Goal: Information Seeking & Learning: Check status

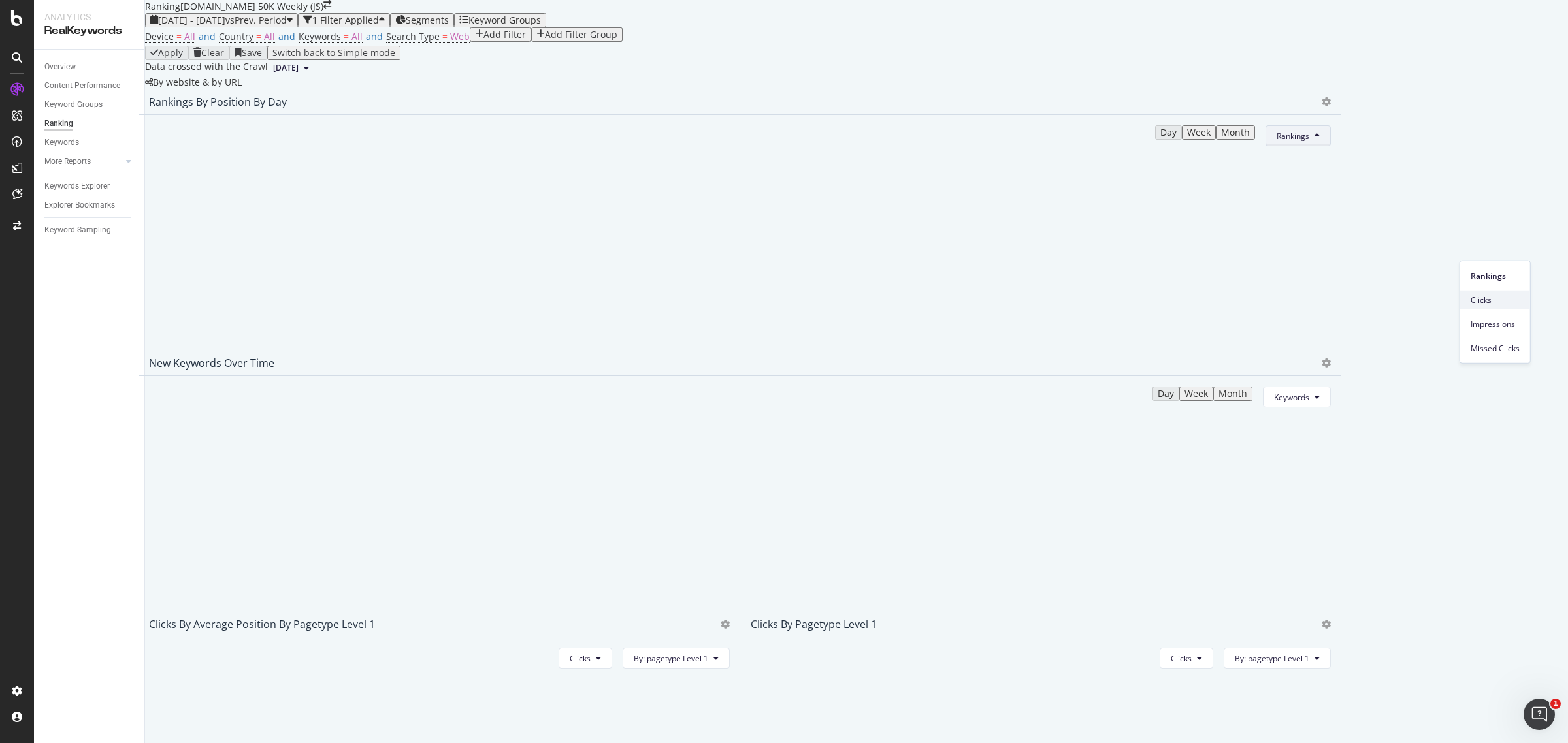
click at [1490, 301] on span "Clicks" at bounding box center [1495, 299] width 49 height 11
click at [226, 26] on span "[DATE] - [DATE]" at bounding box center [191, 20] width 68 height 12
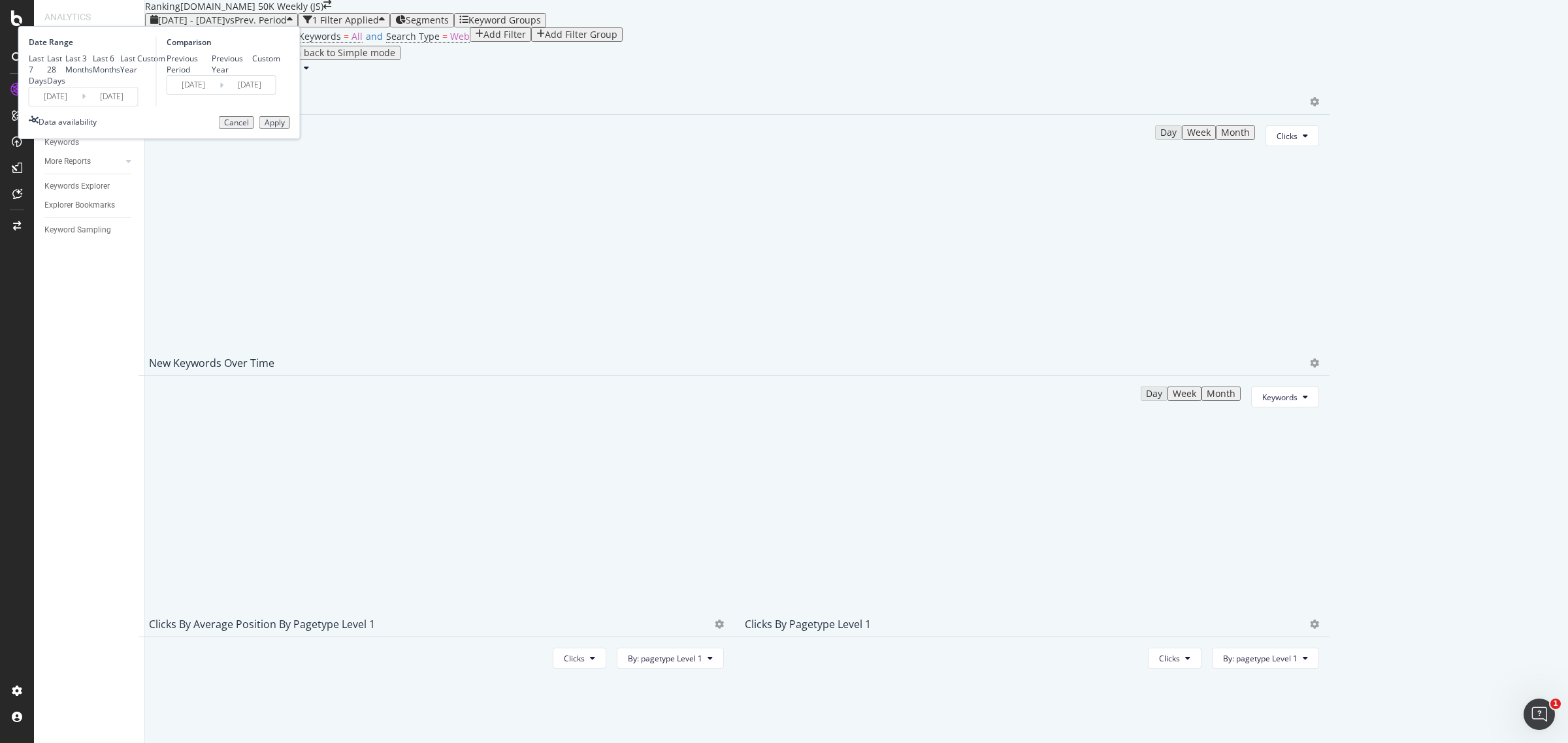
click at [82, 105] on input "[DATE]" at bounding box center [55, 96] width 52 height 18
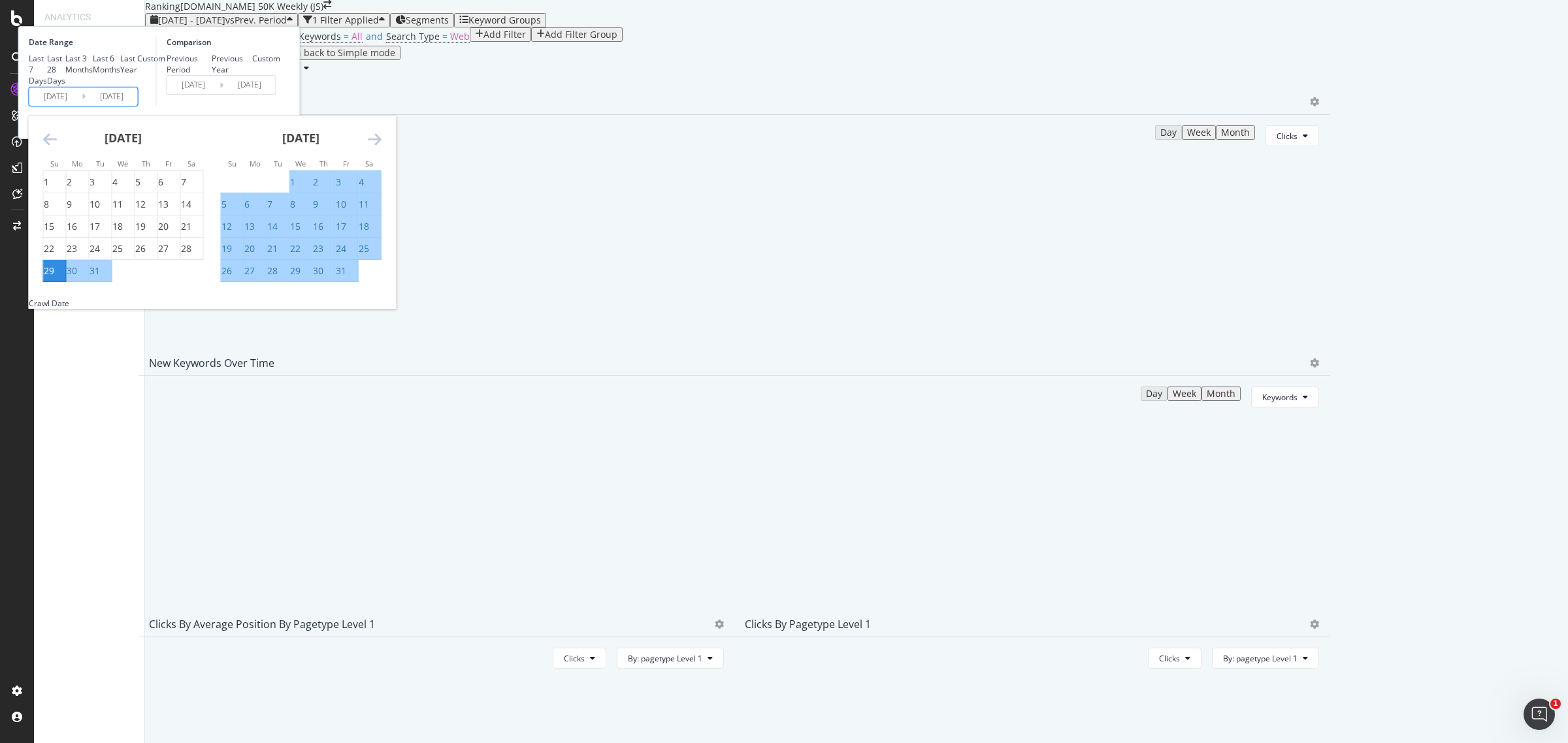
click at [396, 235] on div "[DATE] 1 2 3 4 5 6 7 8 9 10 11 12 13 14 15 16 17 18 19 20 21 22 23 24 25 26 27 …" at bounding box center [213, 206] width 368 height 182
click at [382, 147] on icon "Move forward to switch to the next month." at bounding box center [374, 139] width 14 height 16
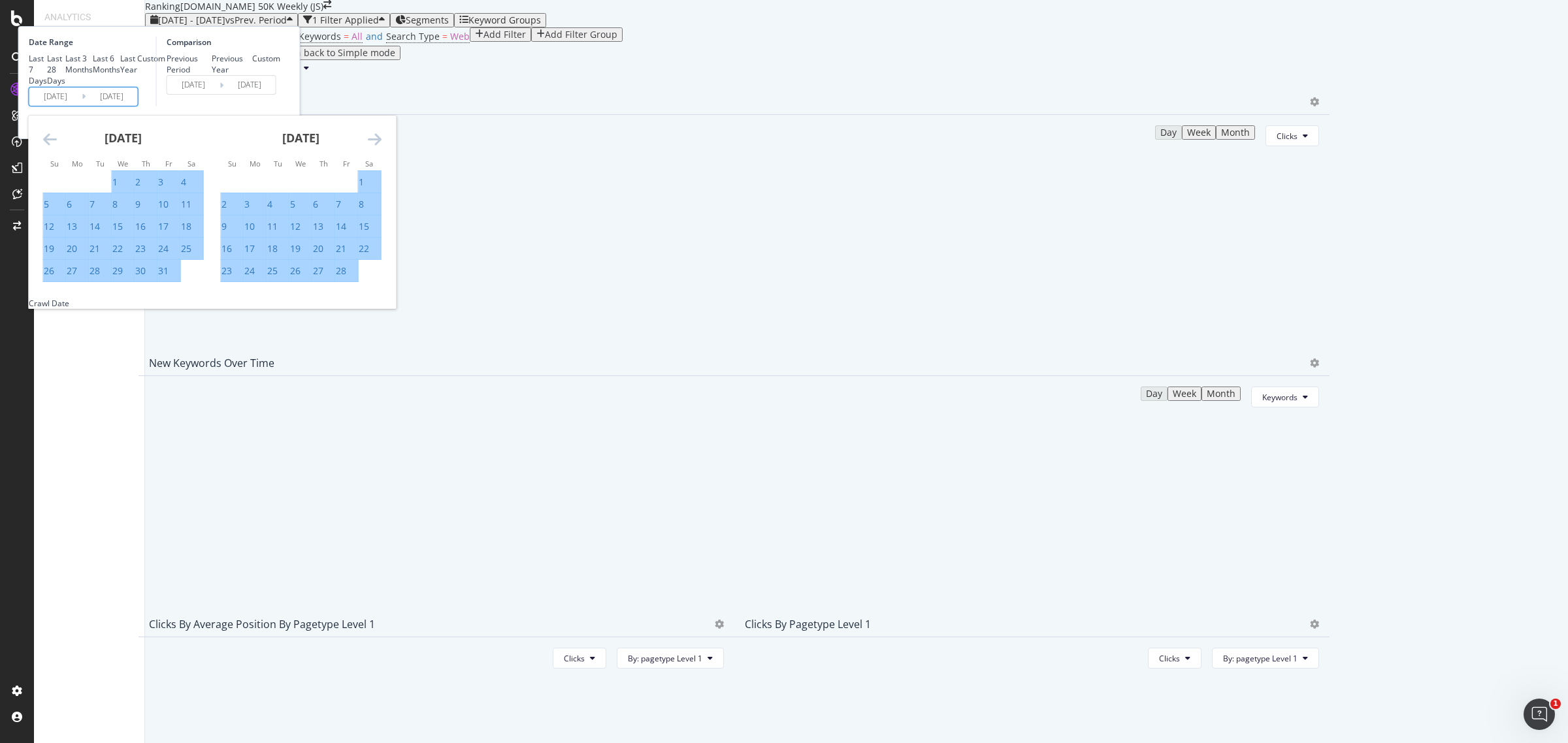
click at [382, 147] on icon "Move forward to switch to the next month." at bounding box center [374, 139] width 14 height 16
click at [72, 211] on div "3" at bounding box center [69, 204] width 5 height 13
type input "[DATE]"
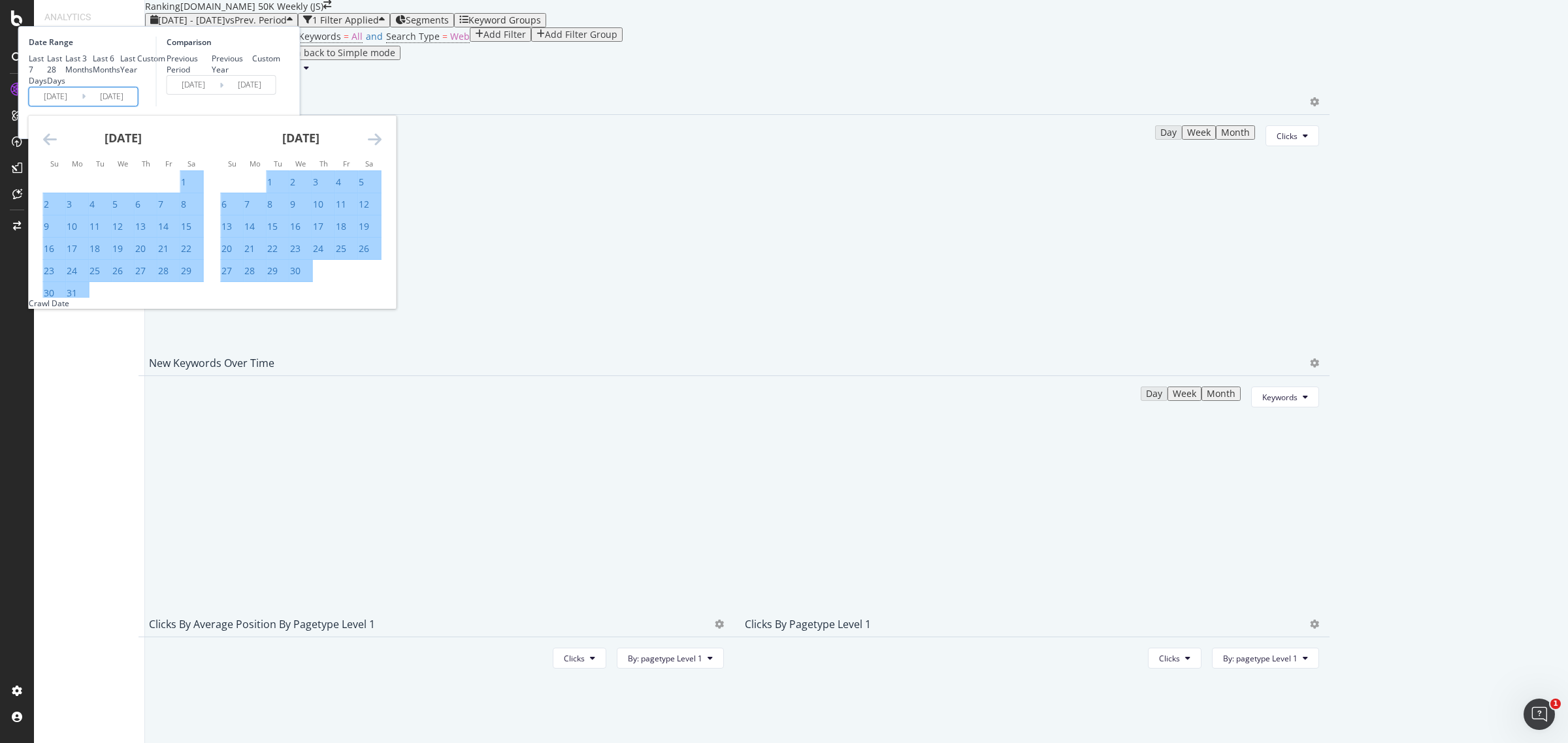
type input "[DATE]"
click at [382, 147] on icon "Move forward to switch to the next month." at bounding box center [374, 139] width 14 height 16
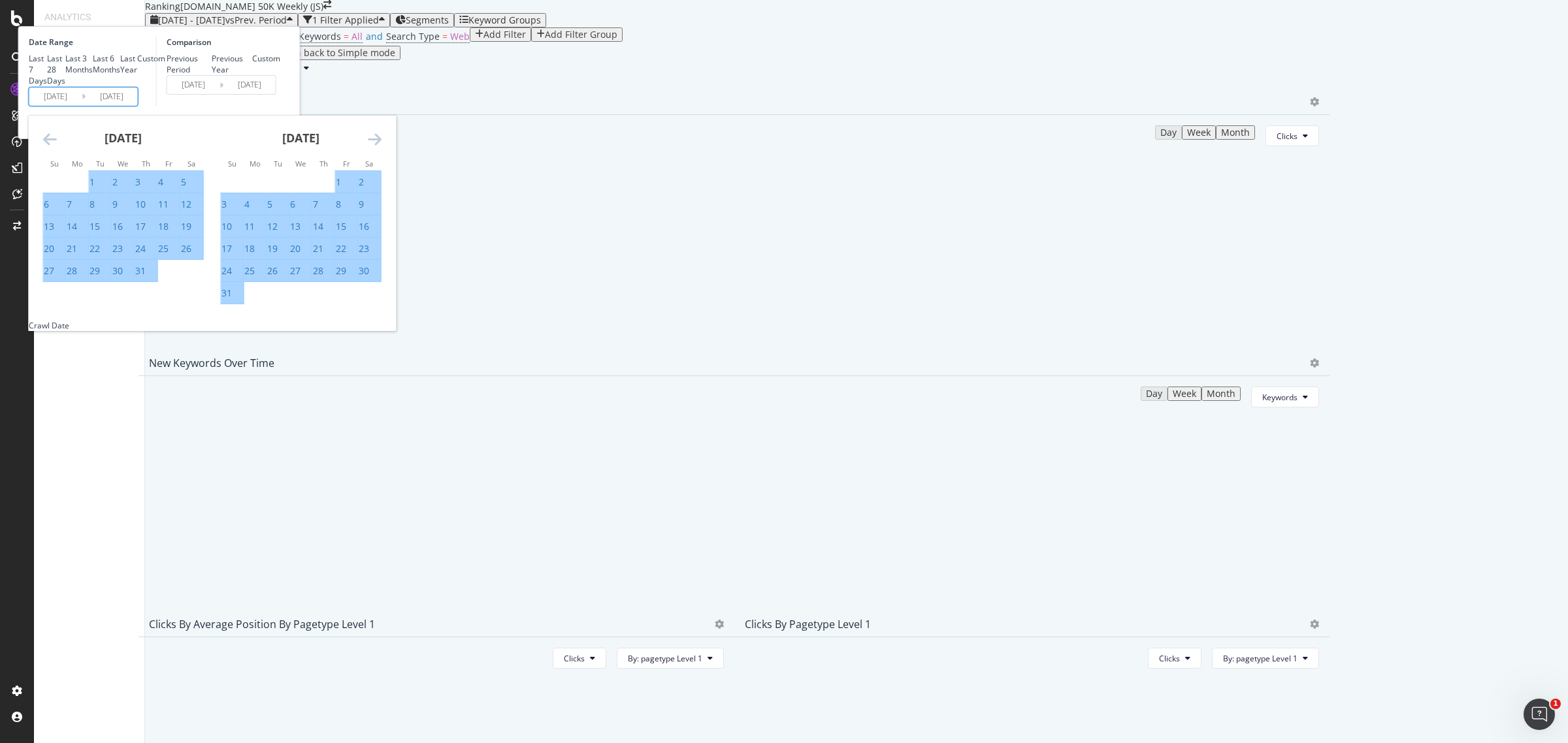
click at [382, 147] on icon "Move forward to switch to the next month." at bounding box center [374, 139] width 14 height 16
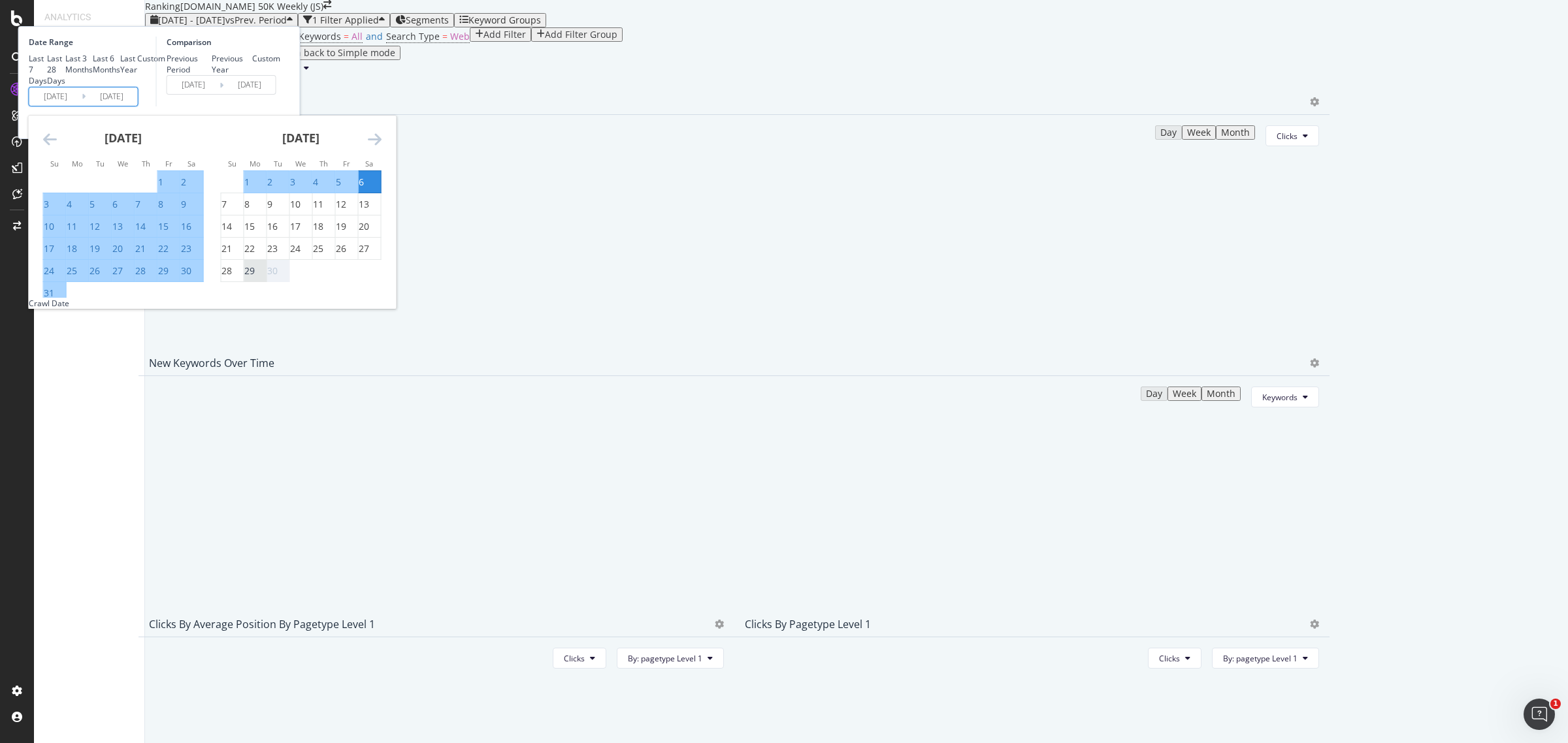
click at [255, 278] on div "29" at bounding box center [250, 270] width 11 height 13
type input "[DATE]"
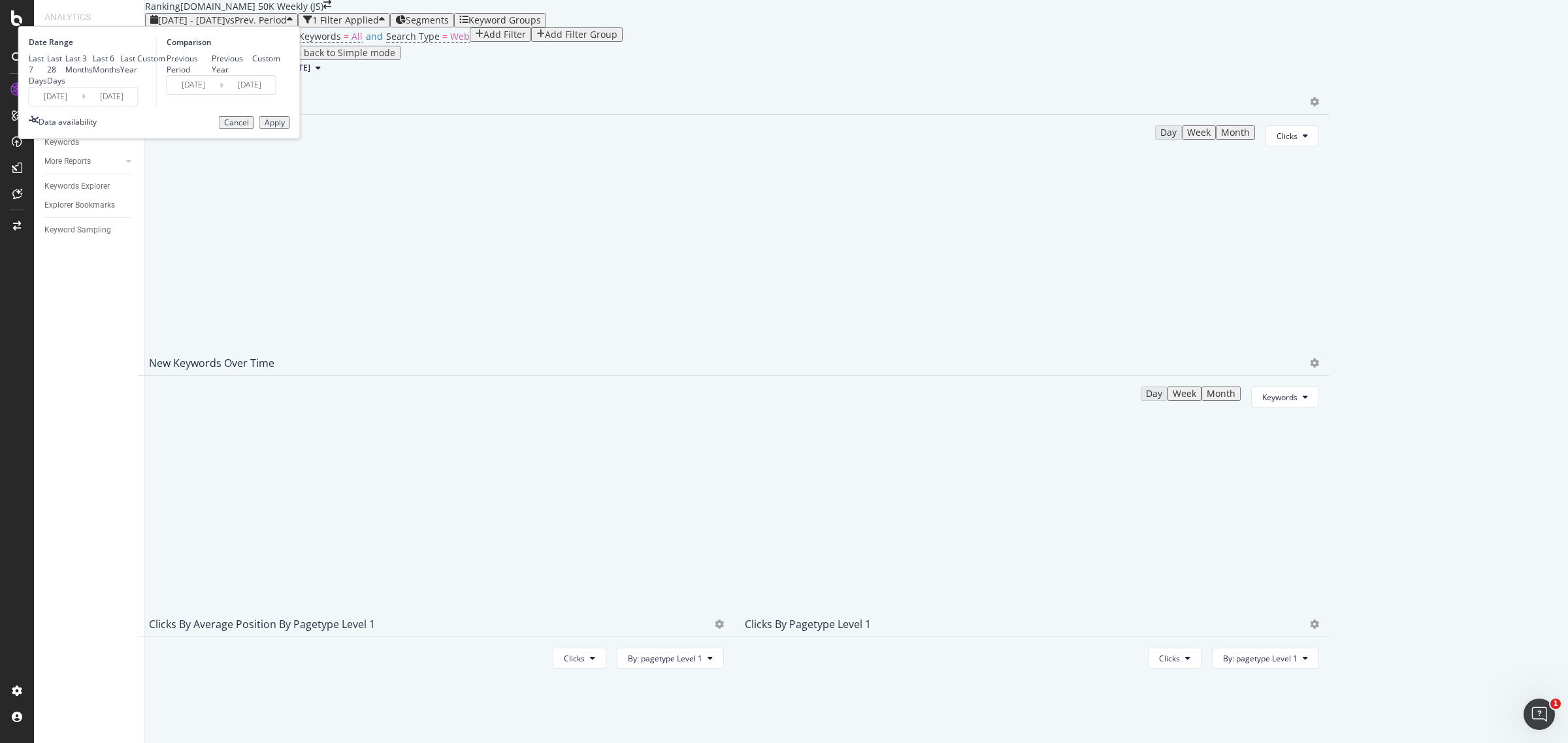
click at [285, 128] on div "Apply" at bounding box center [274, 123] width 21 height 9
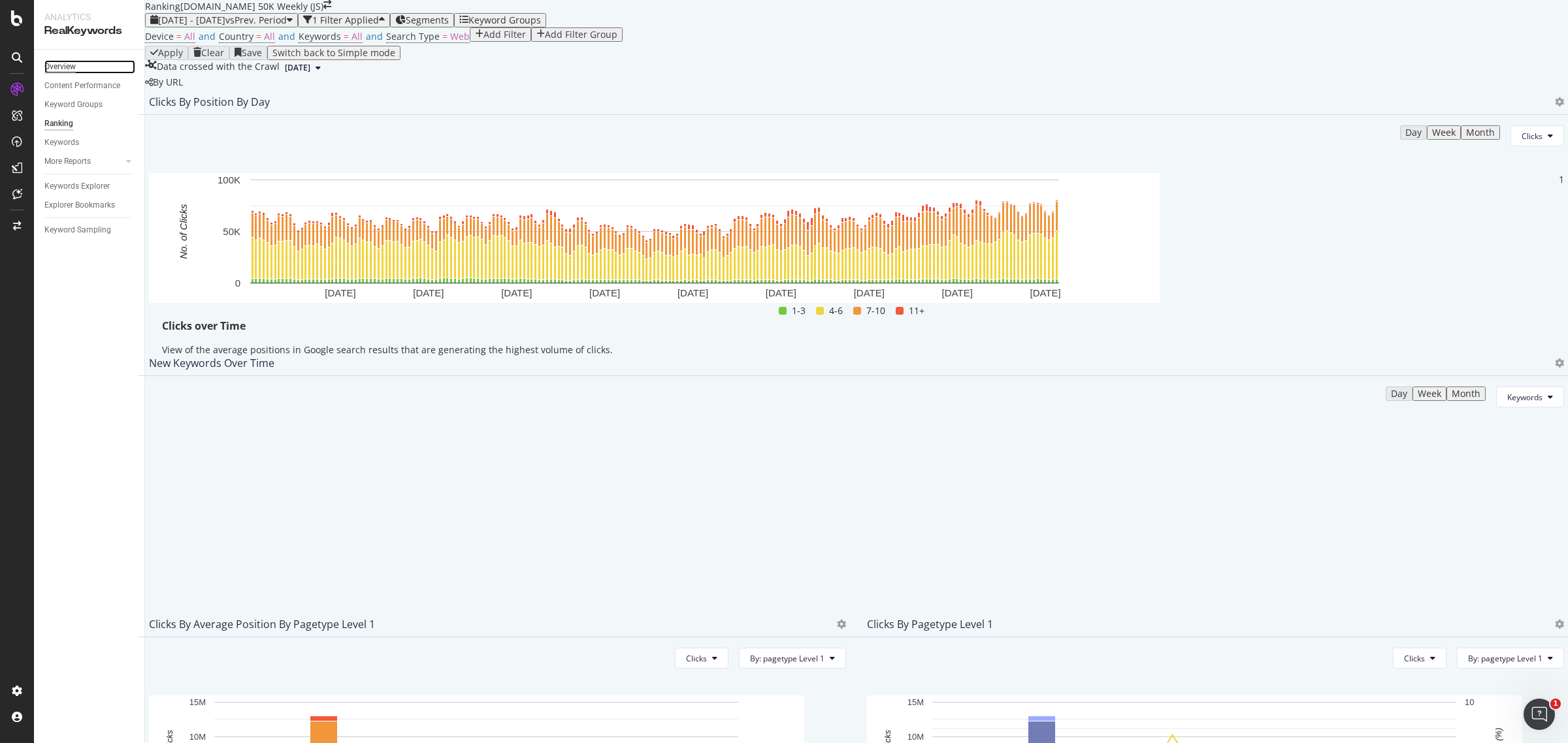
click at [66, 68] on div "Overview" at bounding box center [60, 67] width 31 height 14
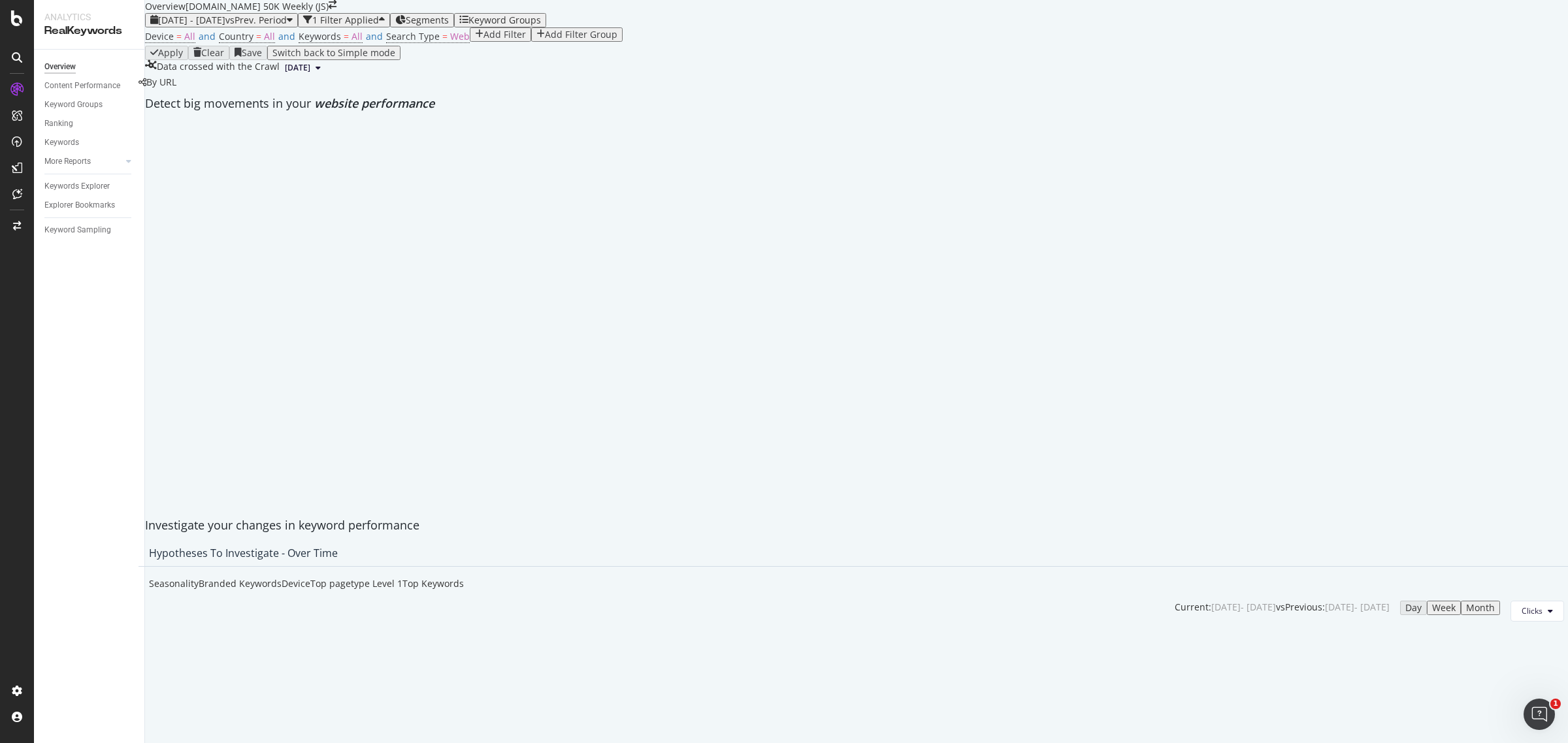
drag, startPoint x: 779, startPoint y: 115, endPoint x: 778, endPoint y: 124, distance: 9.1
click at [779, 46] on div "Device = All and Country = All and Keywords = All and Search Type = Web Add Fil…" at bounding box center [857, 36] width 1423 height 18
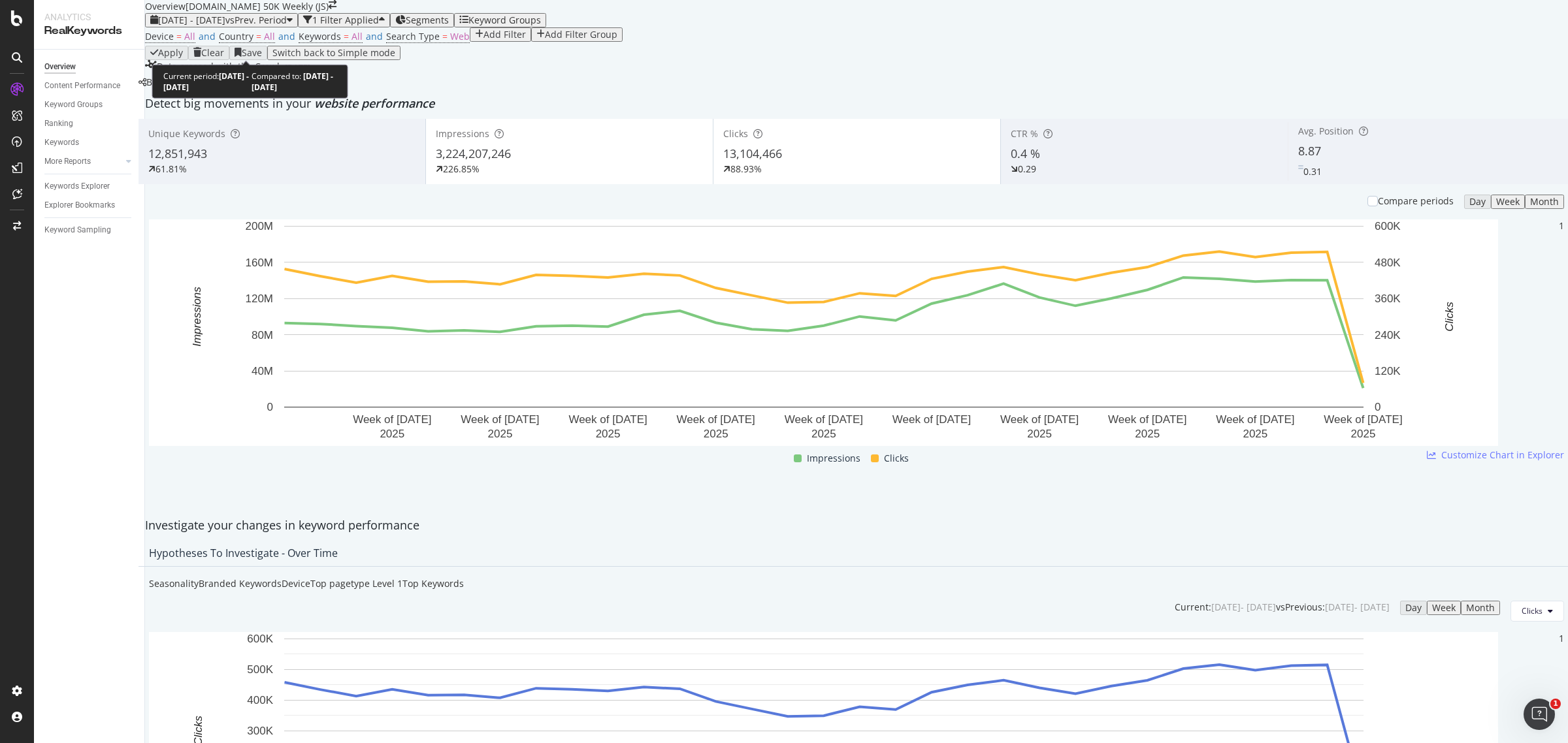
click at [287, 26] on span "vs Prev. Period" at bounding box center [256, 20] width 62 height 12
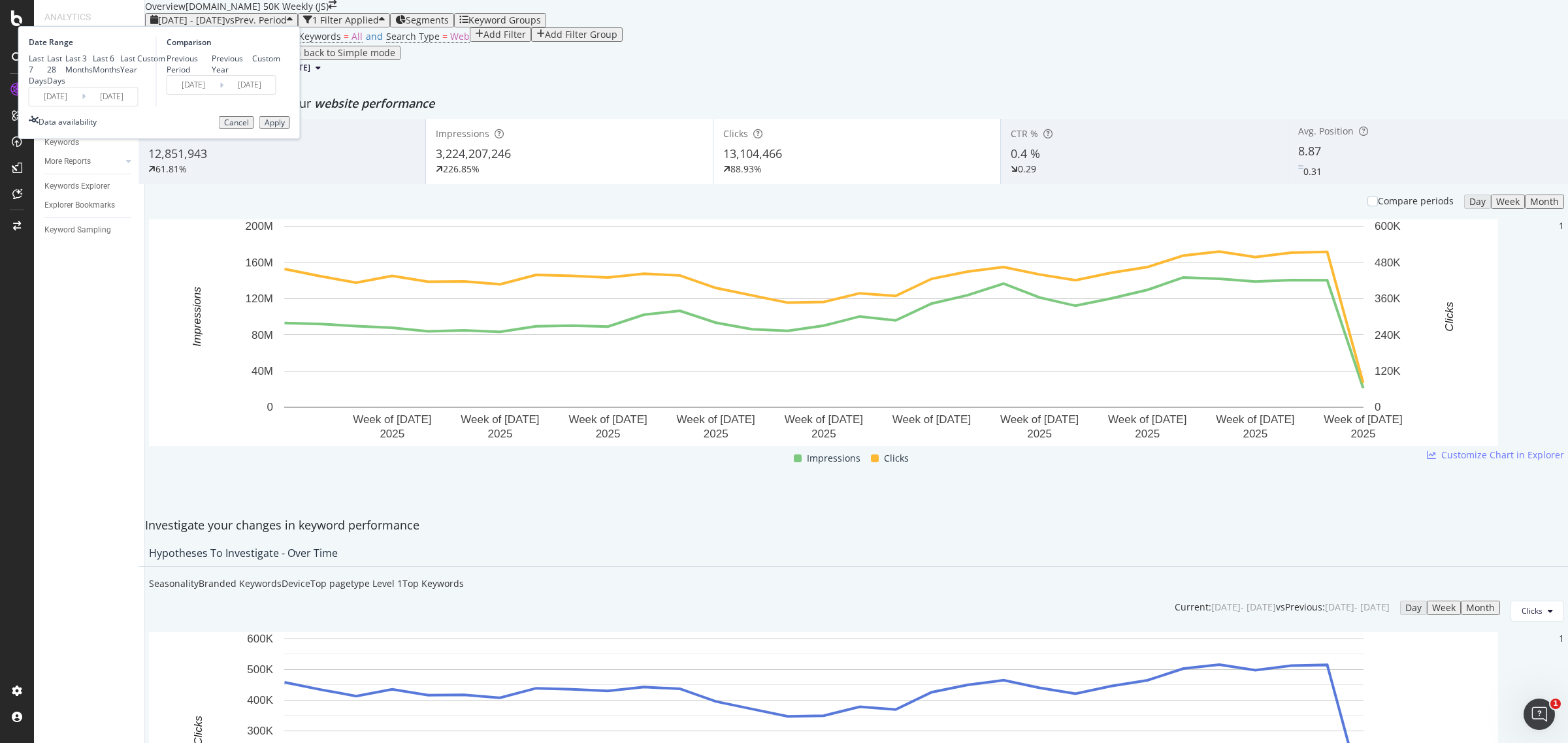
click at [138, 105] on input "[DATE]" at bounding box center [112, 96] width 52 height 18
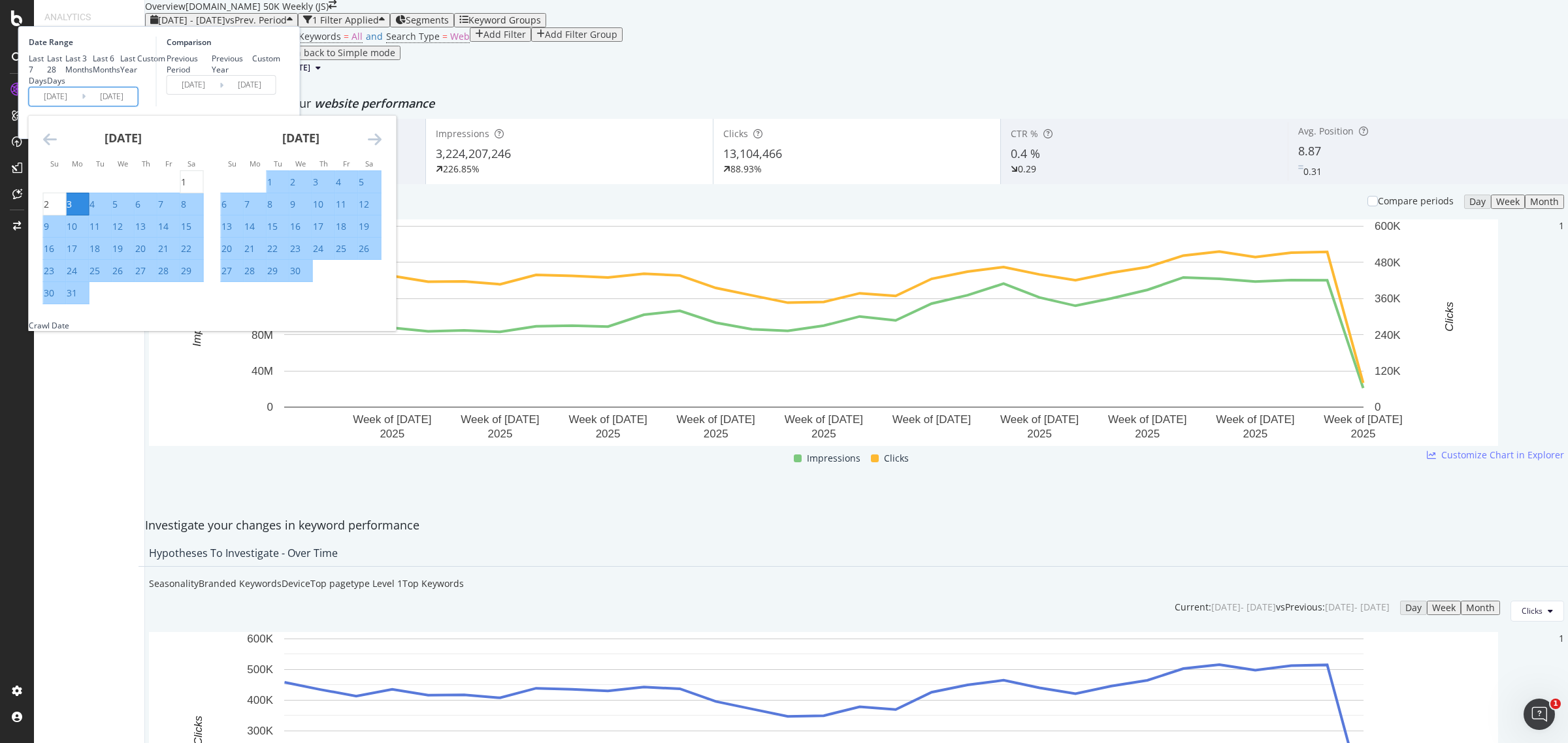
click at [191, 255] on div "22" at bounding box center [186, 248] width 11 height 13
type input "[DATE]"
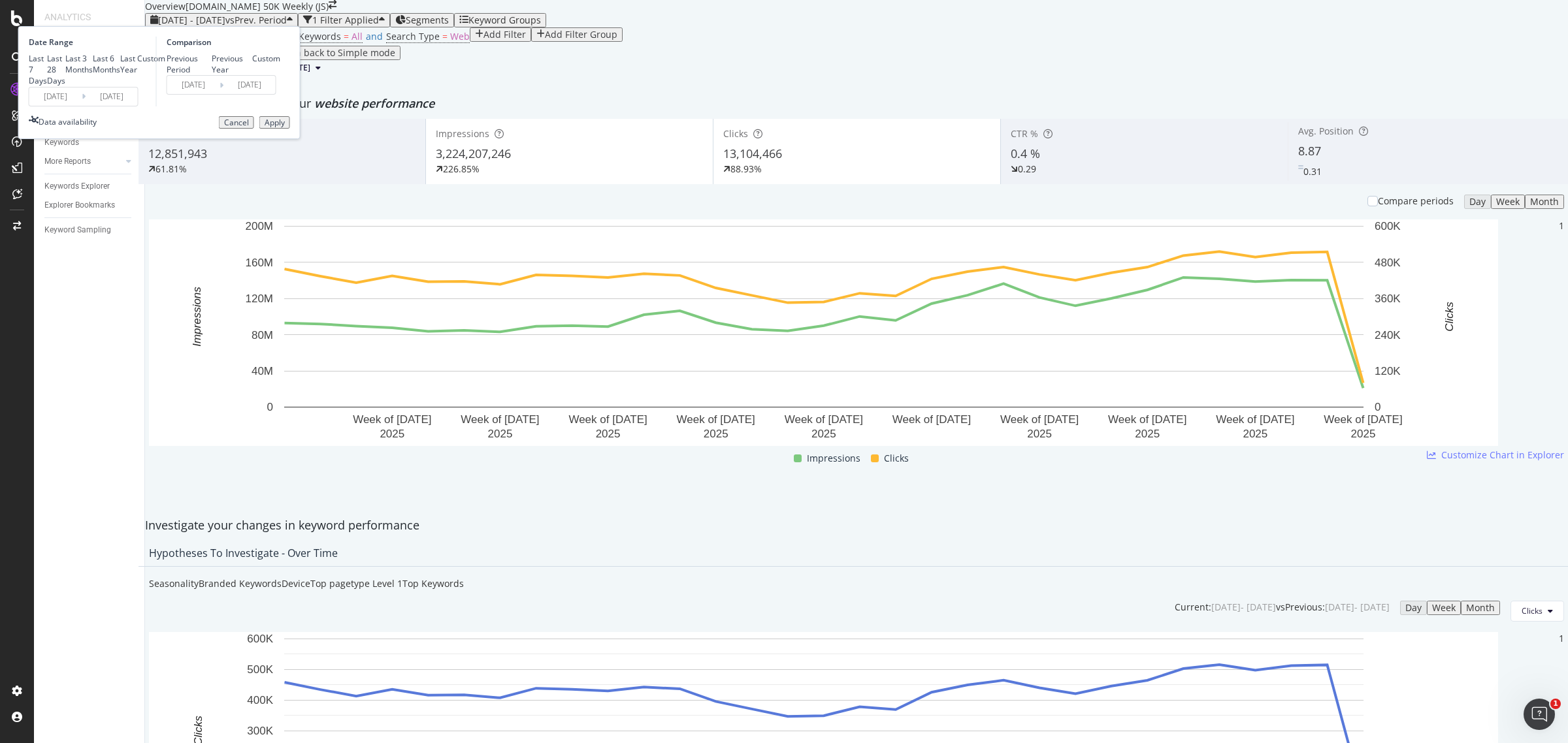
click at [290, 129] on button "Apply" at bounding box center [275, 122] width 30 height 13
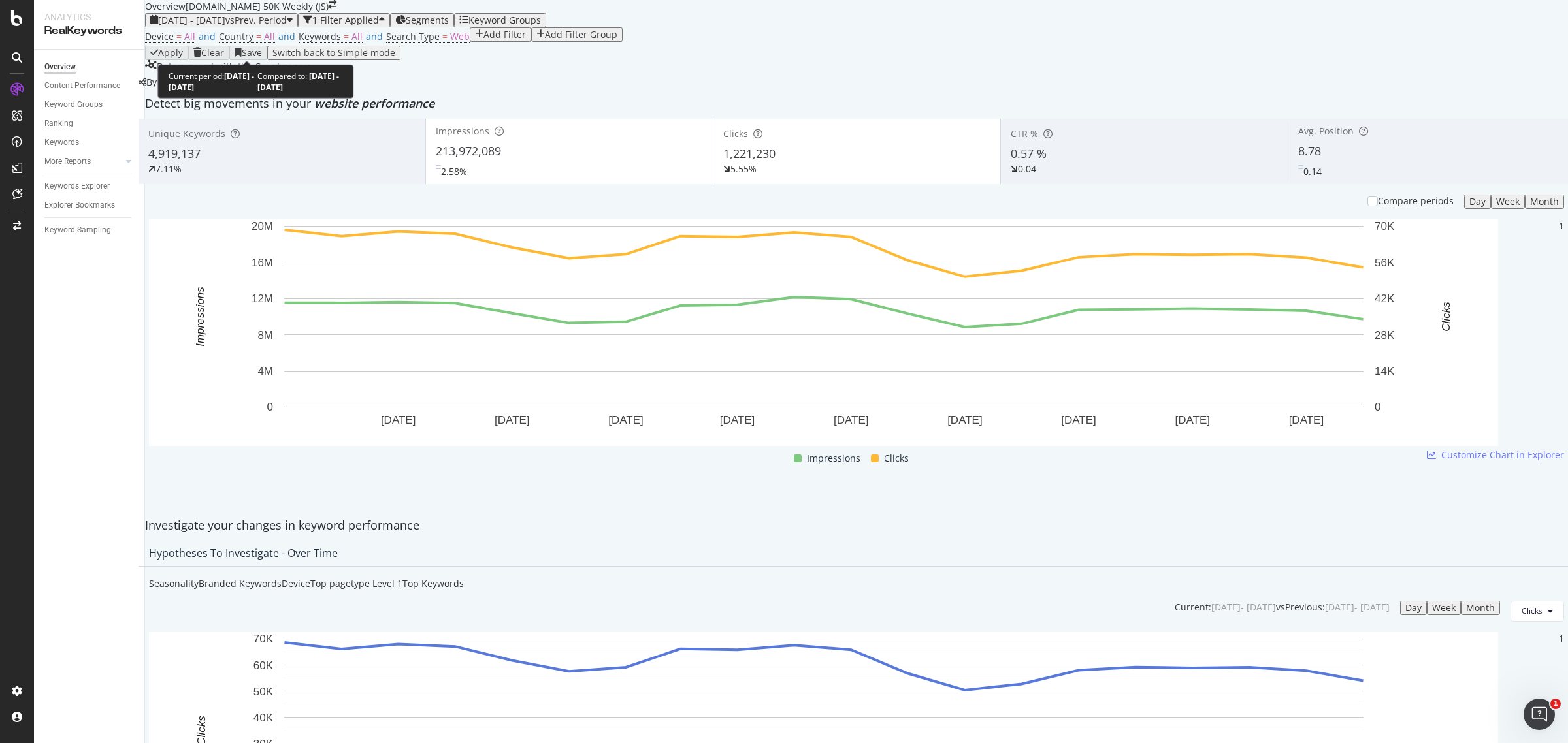
click at [226, 26] on span "[DATE] - [DATE]" at bounding box center [191, 20] width 68 height 12
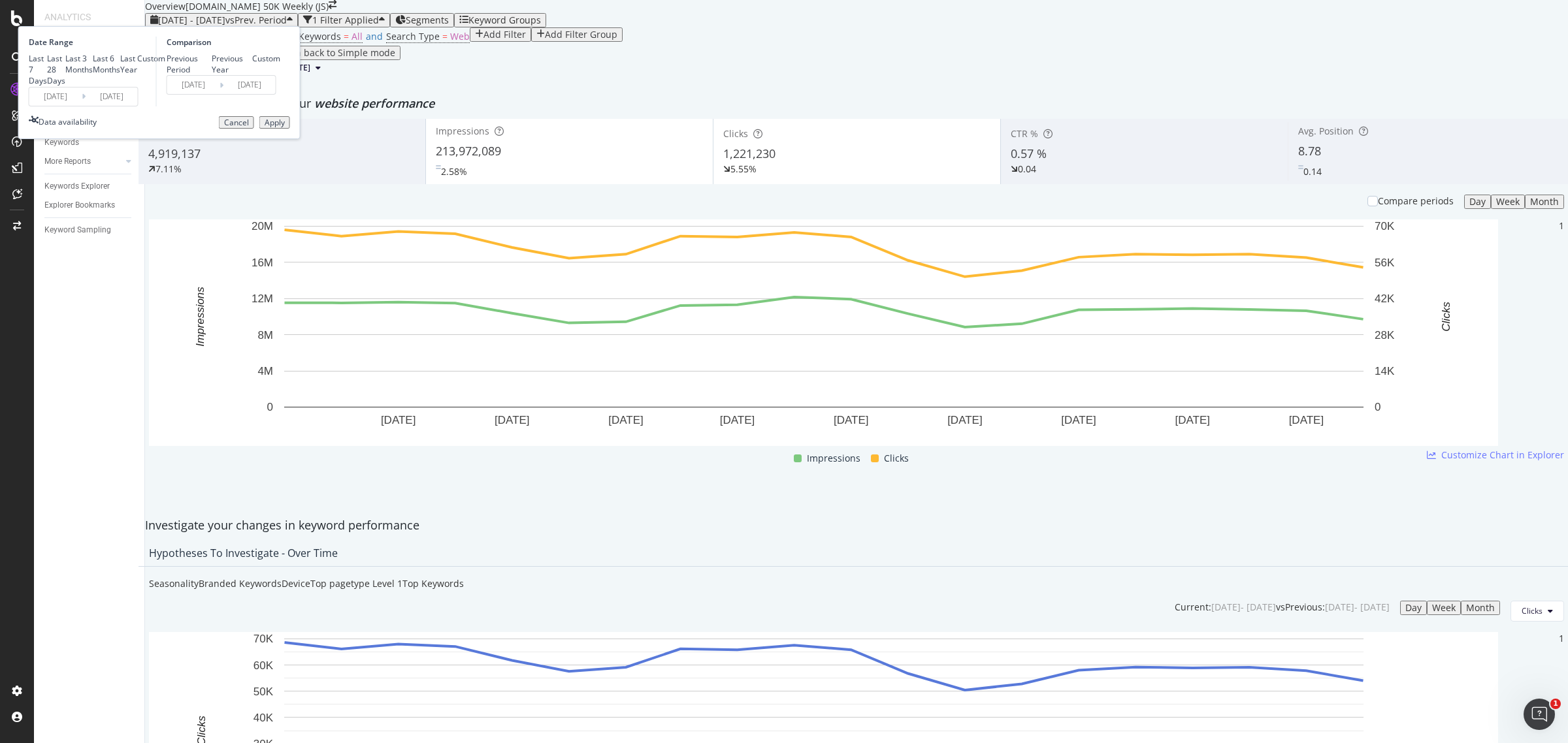
click at [82, 105] on input "[DATE]" at bounding box center [55, 96] width 52 height 18
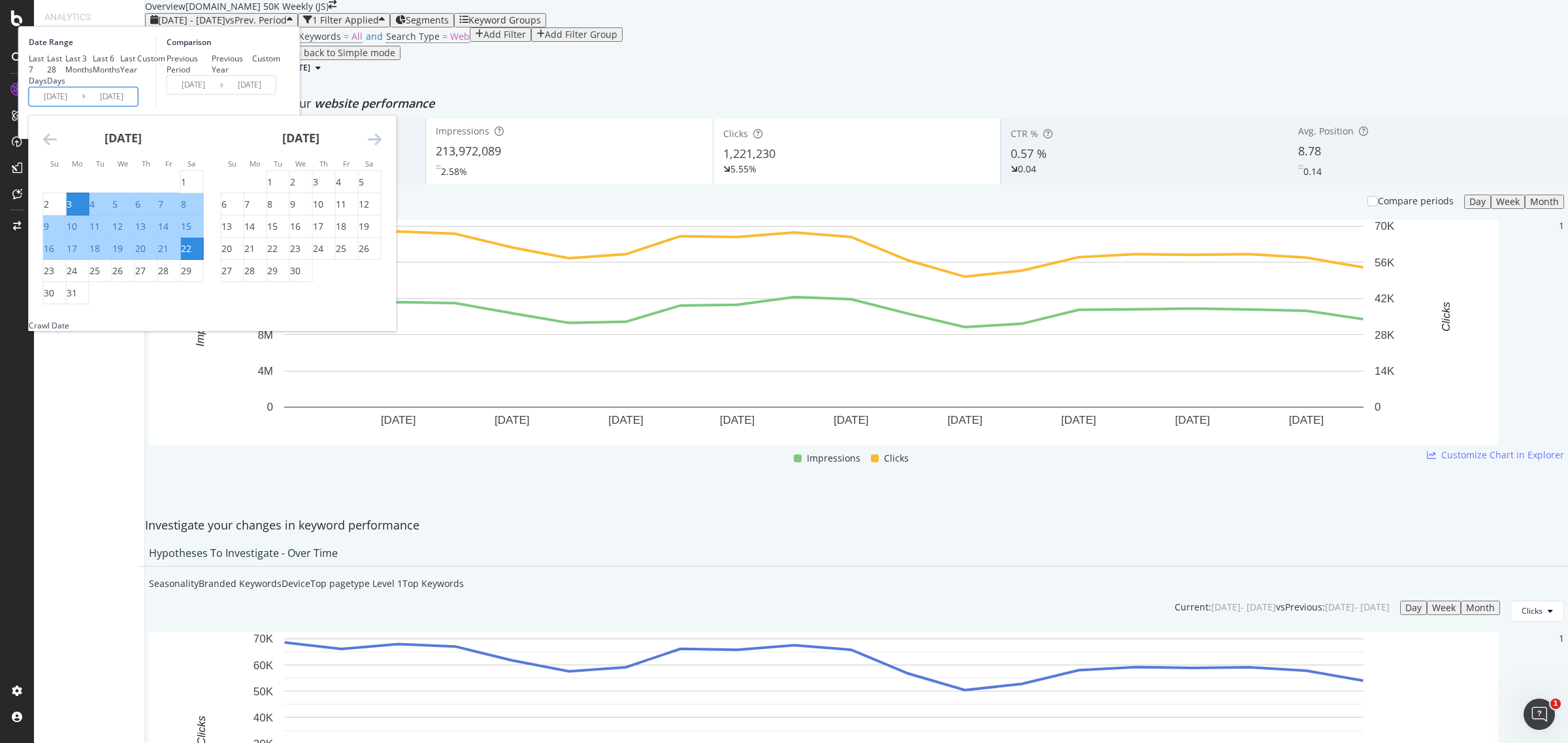
click at [382, 147] on icon "Move forward to switch to the next month." at bounding box center [374, 139] width 14 height 16
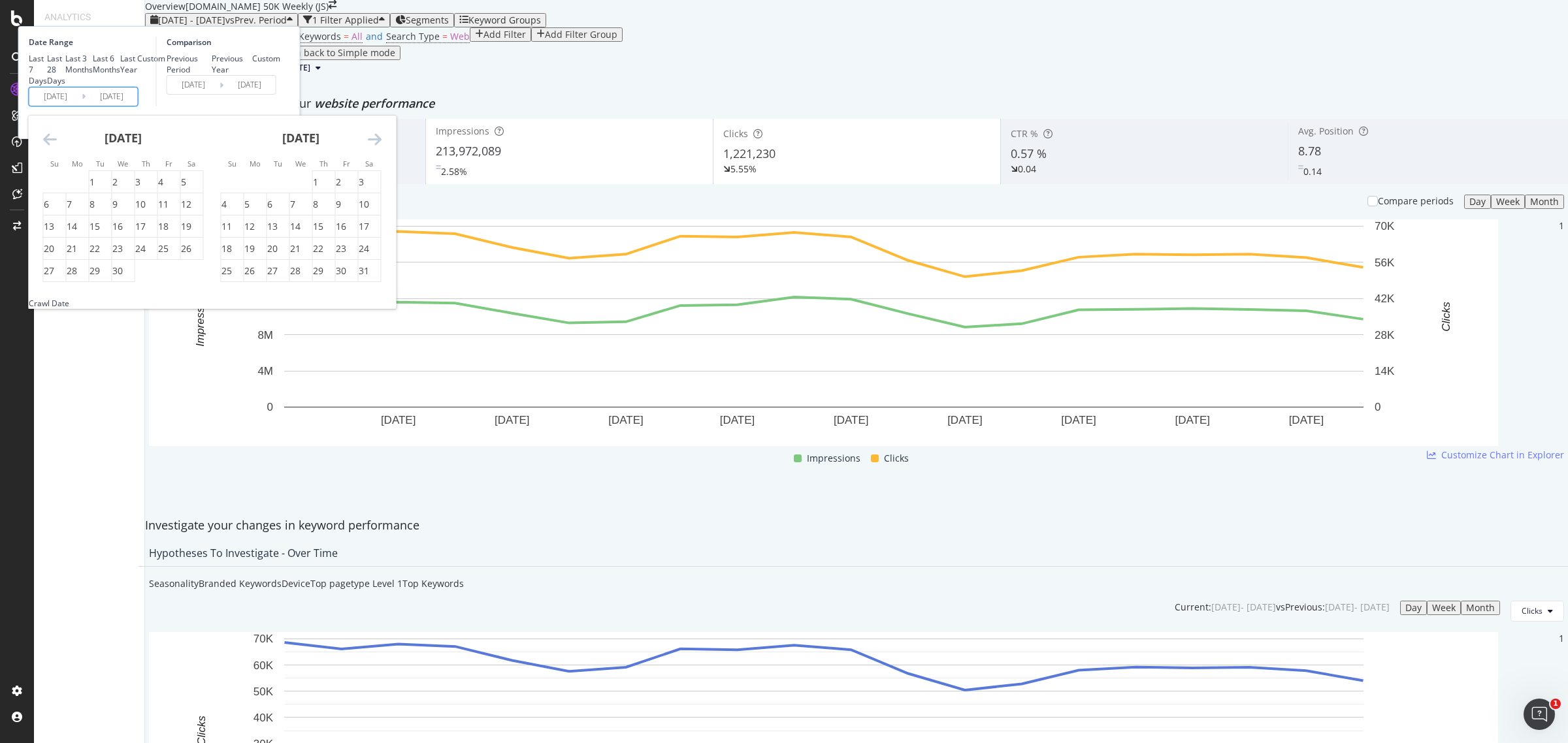
click at [382, 147] on icon "Move forward to switch to the next month." at bounding box center [374, 139] width 14 height 16
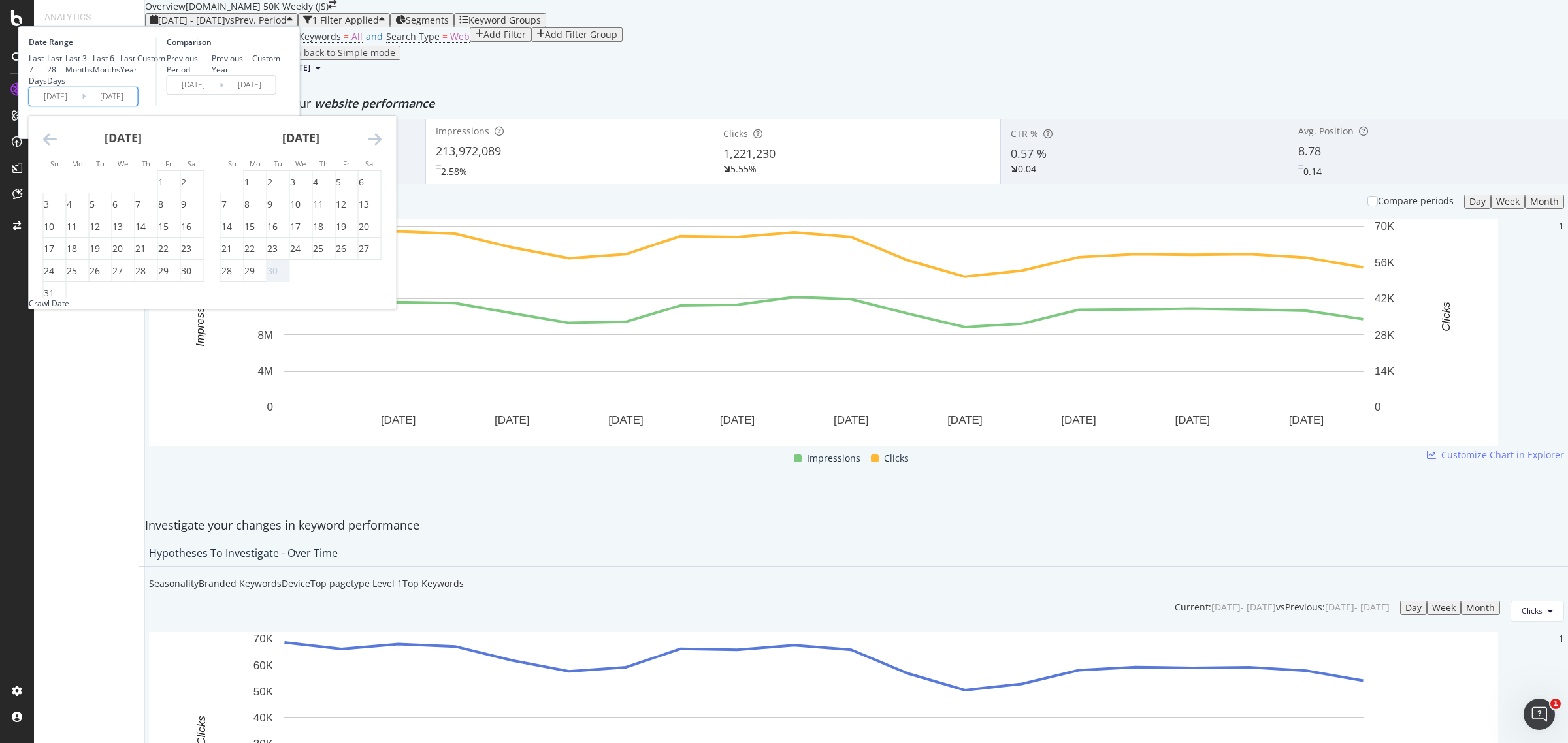
click at [382, 147] on icon "Move forward to switch to the next month." at bounding box center [374, 139] width 14 height 16
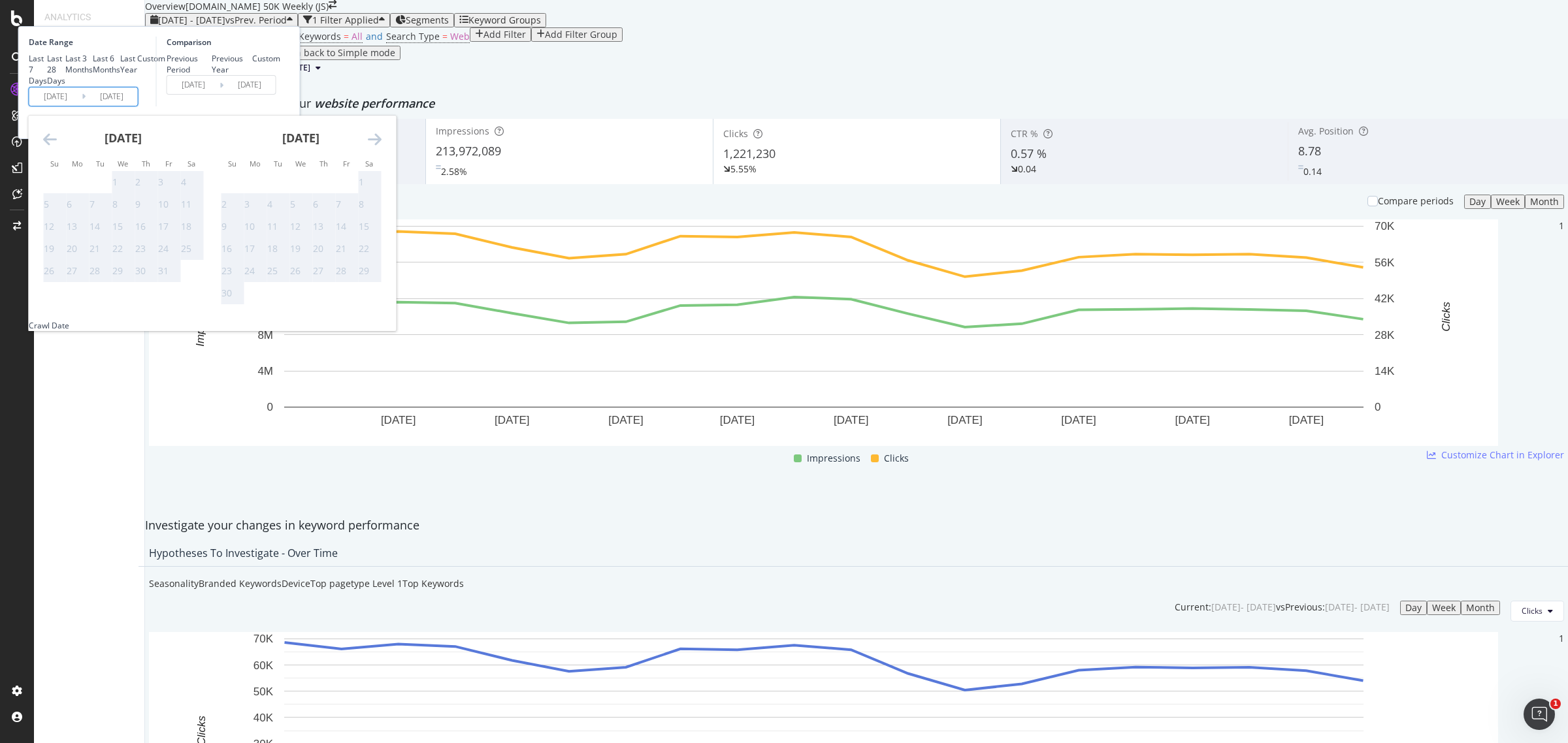
click at [57, 147] on icon "Move backward to switch to the previous month." at bounding box center [50, 139] width 14 height 16
click at [191, 233] on div "20" at bounding box center [186, 226] width 11 height 13
type input "[DATE]"
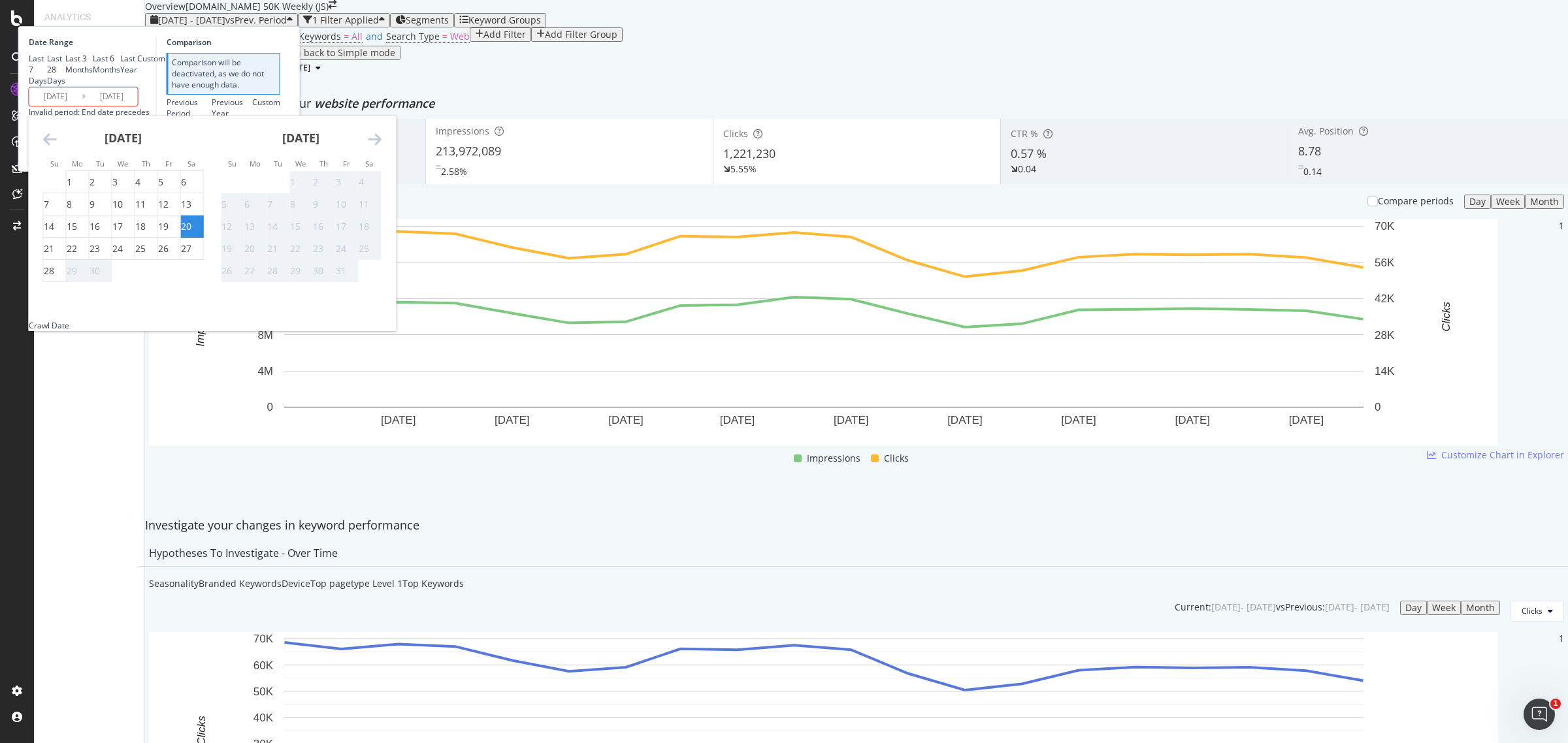
click at [82, 105] on input "[DATE]" at bounding box center [55, 96] width 52 height 18
click at [57, 147] on icon "Move backward to switch to the previous month." at bounding box center [50, 139] width 14 height 16
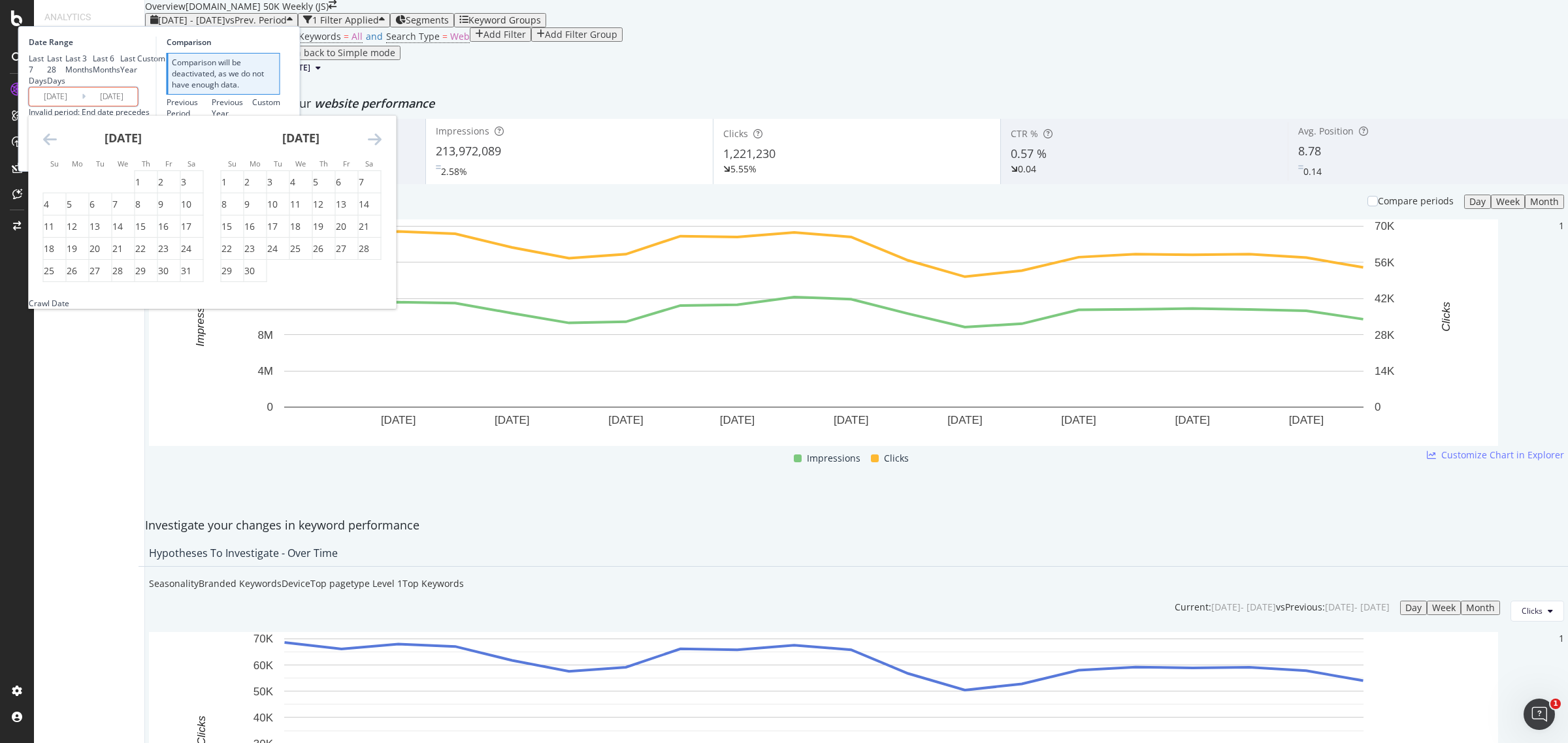
click at [57, 147] on icon "Move backward to switch to the previous month." at bounding box center [50, 139] width 14 height 16
click at [54, 300] on div "30" at bounding box center [49, 293] width 11 height 13
type input "[DATE]"
click at [382, 147] on icon "Move forward to switch to the next month." at bounding box center [374, 139] width 14 height 16
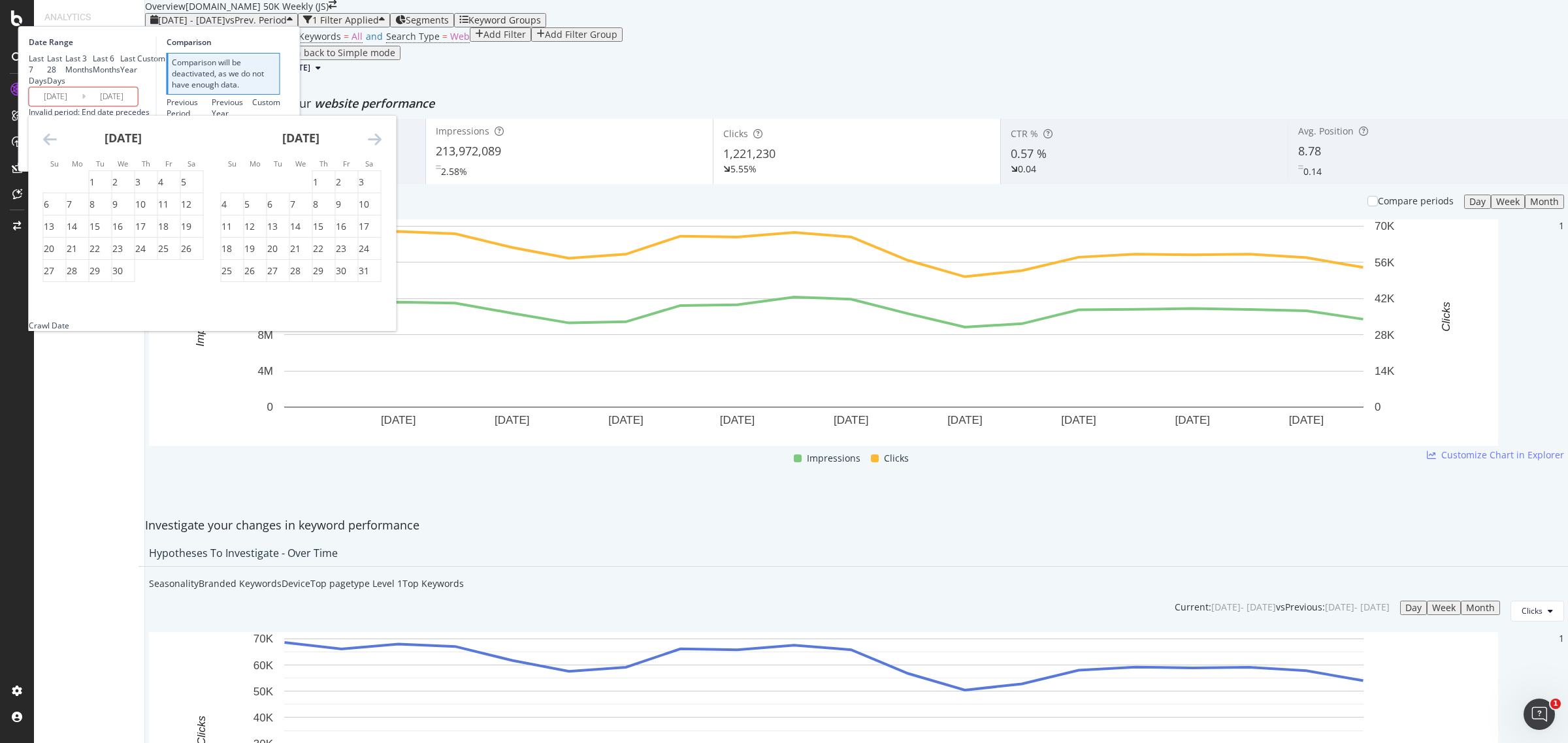
click at [382, 147] on icon "Move forward to switch to the next month." at bounding box center [374, 139] width 14 height 16
click at [267, 233] on div "15" at bounding box center [255, 226] width 22 height 13
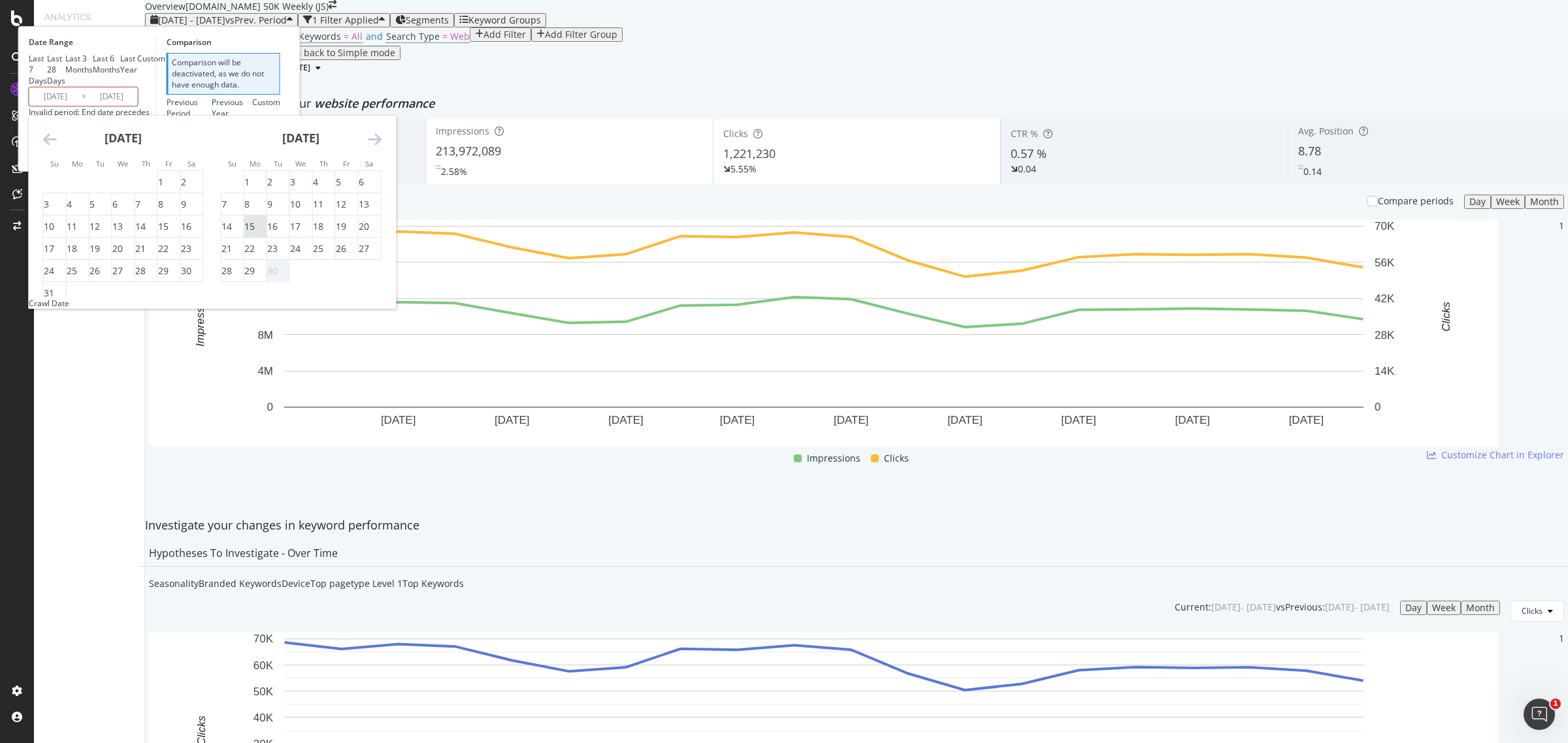
type input "[DATE]"
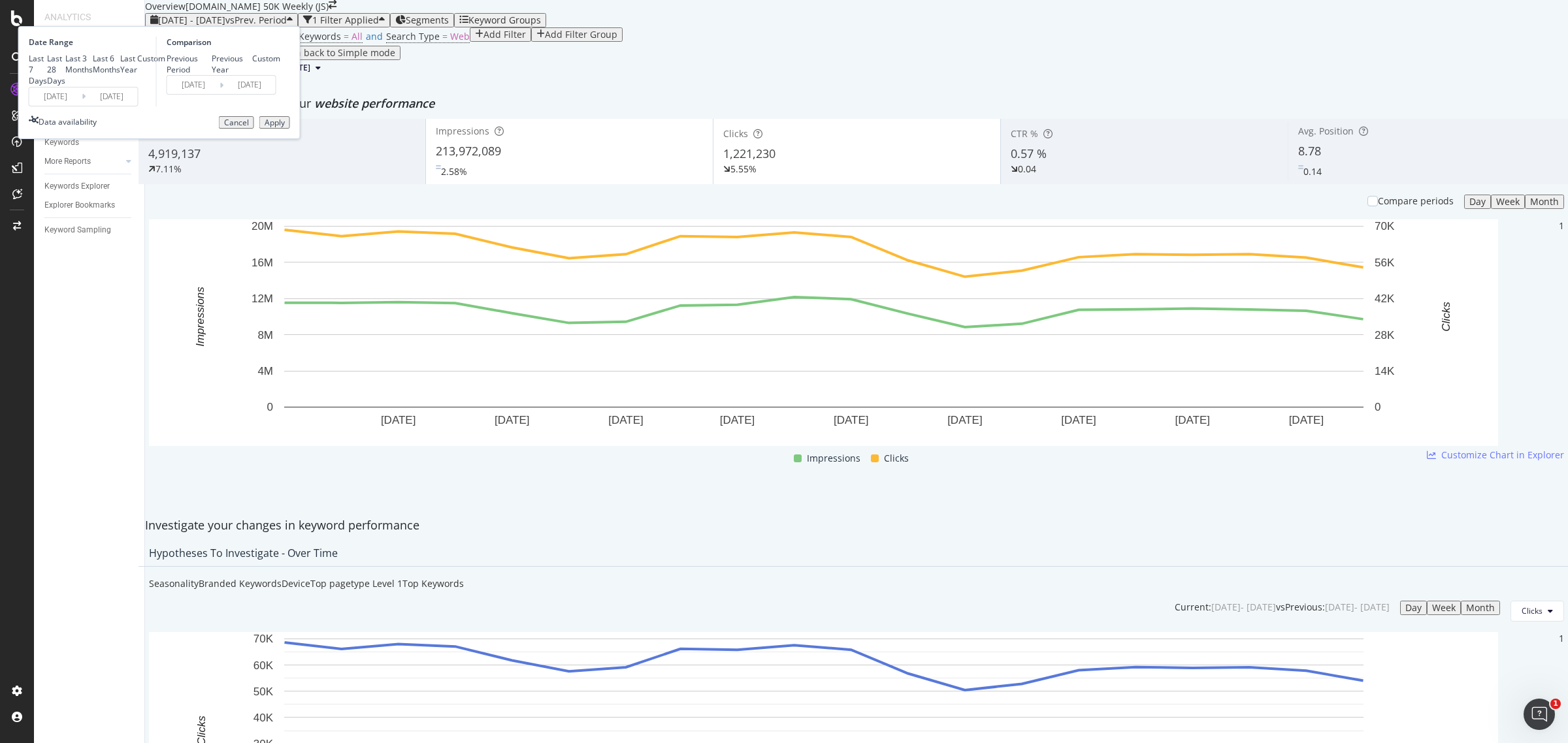
click at [290, 129] on button "Apply" at bounding box center [275, 122] width 30 height 13
